Goal: Task Accomplishment & Management: Manage account settings

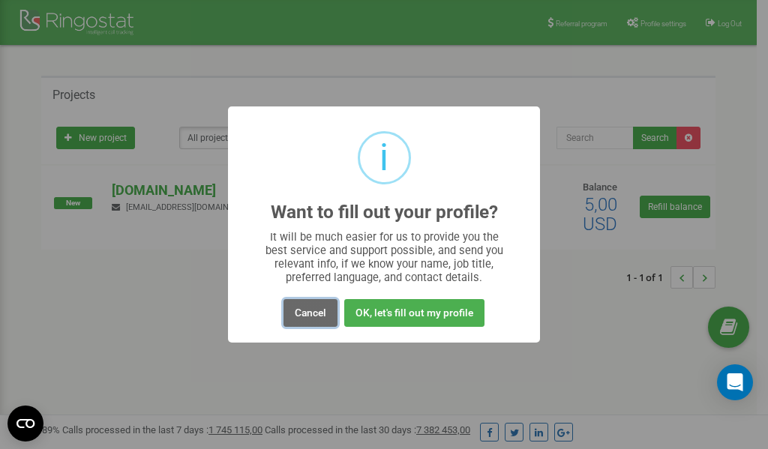
click at [311, 315] on button "Cancel" at bounding box center [311, 313] width 54 height 28
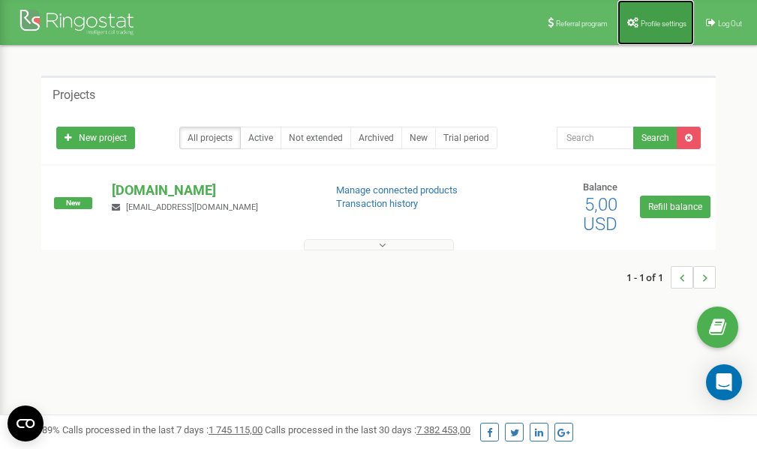
click at [650, 26] on span "Profile settings" at bounding box center [664, 24] width 46 height 8
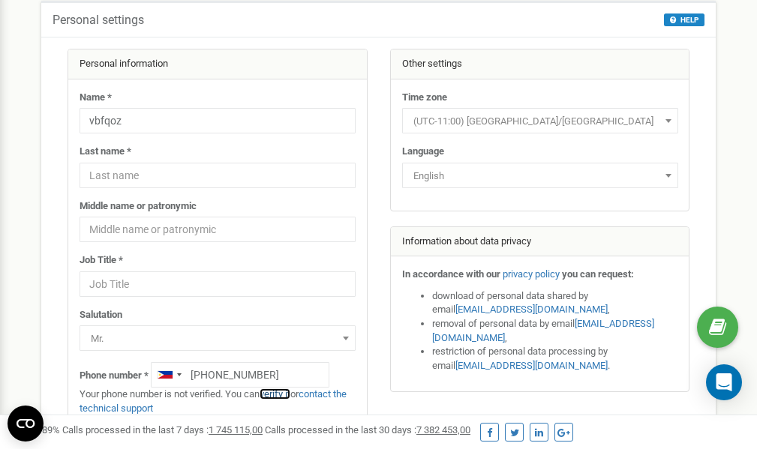
click at [281, 393] on link "verify it" at bounding box center [275, 394] width 31 height 11
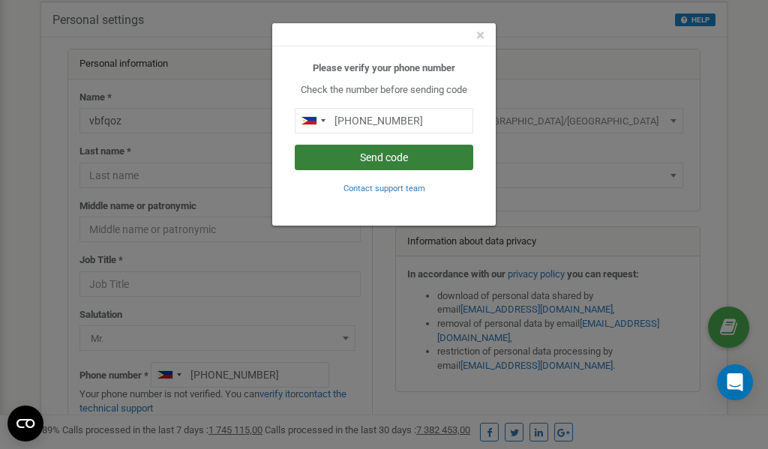
click at [371, 158] on button "Send code" at bounding box center [384, 158] width 179 height 26
